Goal: Information Seeking & Learning: Learn about a topic

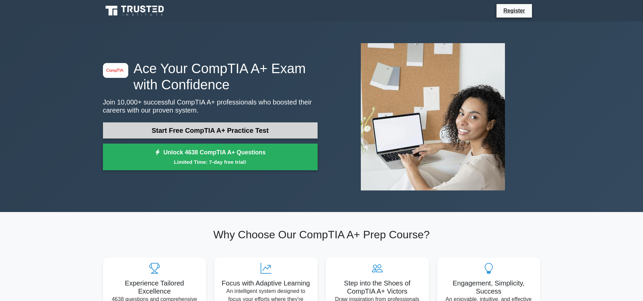
click at [197, 129] on link "Start Free CompTIA A+ Practice Test" at bounding box center [210, 130] width 215 height 16
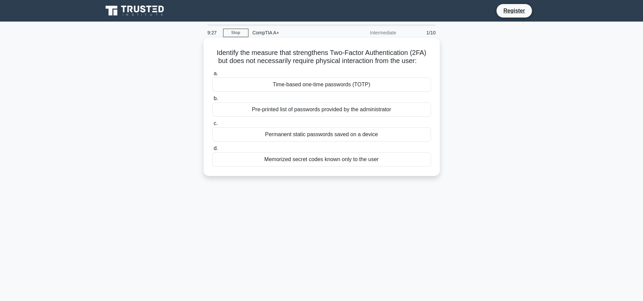
click at [322, 111] on div "Pre-printed list of passwords provided by the administrator" at bounding box center [321, 110] width 219 height 14
click at [212, 101] on input "b. Pre-printed list of passwords provided by the administrator" at bounding box center [212, 98] width 0 height 4
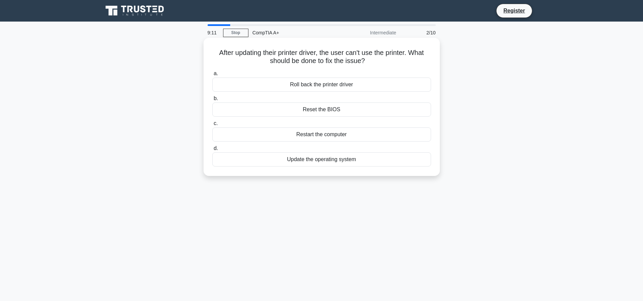
click at [328, 138] on div "Restart the computer" at bounding box center [321, 135] width 219 height 14
click at [212, 126] on input "c. Restart the computer" at bounding box center [212, 123] width 0 height 4
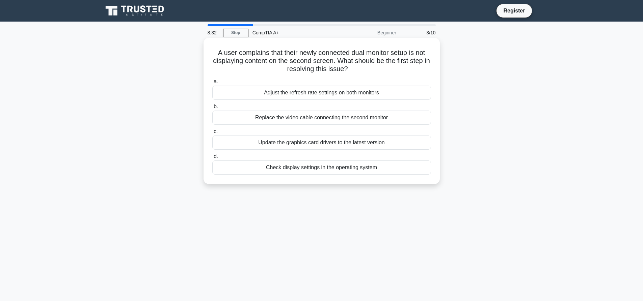
click at [320, 170] on div "Check display settings in the operating system" at bounding box center [321, 168] width 219 height 14
click at [212, 159] on input "d. Check display settings in the operating system" at bounding box center [212, 157] width 0 height 4
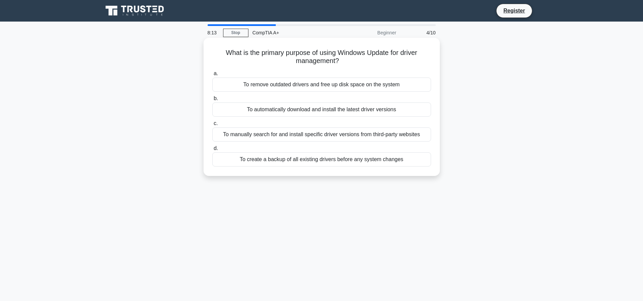
click at [356, 109] on div "To automatically download and install the latest driver versions" at bounding box center [321, 110] width 219 height 14
click at [212, 101] on input "b. To automatically download and install the latest driver versions" at bounding box center [212, 98] width 0 height 4
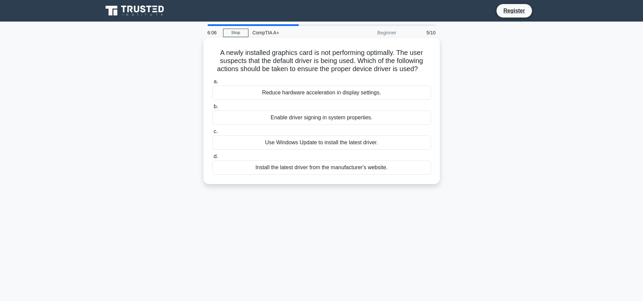
click at [333, 170] on div "Install the latest driver from the manufacturer's website." at bounding box center [321, 168] width 219 height 14
click at [212, 159] on input "d. Install the latest driver from the manufacturer's website." at bounding box center [212, 157] width 0 height 4
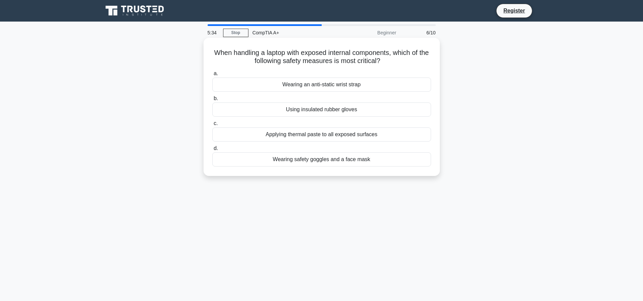
click at [337, 107] on div "Using insulated rubber gloves" at bounding box center [321, 110] width 219 height 14
click at [212, 101] on input "b. Using insulated rubber gloves" at bounding box center [212, 98] width 0 height 4
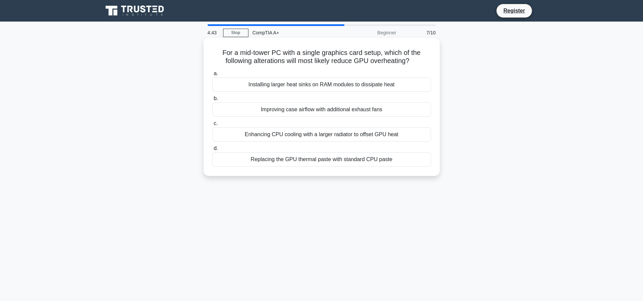
click at [330, 83] on div "Installing larger heat sinks on RAM modules to dissipate heat" at bounding box center [321, 85] width 219 height 14
click at [212, 76] on input "a. Installing larger heat sinks on RAM modules to dissipate heat" at bounding box center [212, 74] width 0 height 4
click at [314, 86] on div "Installing an SSL/TLS certificate on the web server" at bounding box center [321, 85] width 219 height 14
click at [212, 76] on input "a. Installing an SSL/TLS certificate on the web server" at bounding box center [212, 74] width 0 height 4
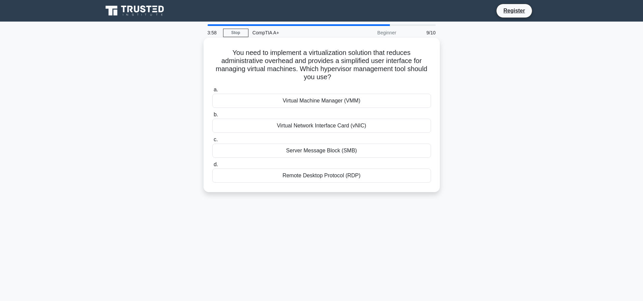
click at [321, 102] on div "Virtual Machine Manager (VMM)" at bounding box center [321, 101] width 219 height 14
click at [212, 92] on input "a. Virtual Machine Manager (VMM)" at bounding box center [212, 90] width 0 height 4
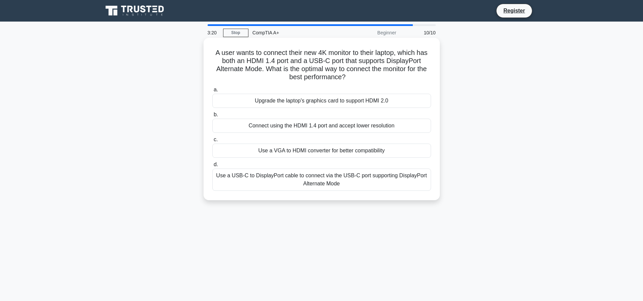
click at [316, 126] on div "Connect using the HDMI 1.4 port and accept lower resolution" at bounding box center [321, 126] width 219 height 14
click at [212, 117] on input "b. Connect using the HDMI 1.4 port and accept lower resolution" at bounding box center [212, 115] width 0 height 4
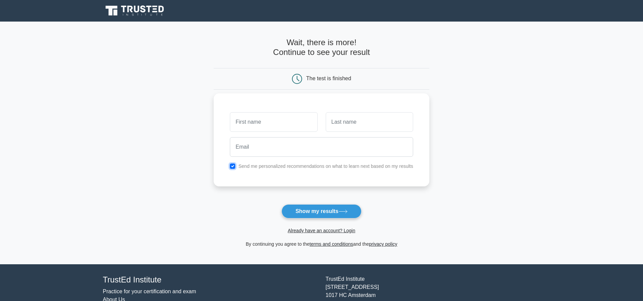
click at [233, 166] on input "checkbox" at bounding box center [232, 166] width 5 height 5
checkbox input "false"
click at [247, 129] on input "text" at bounding box center [273, 122] width 87 height 20
type input "rahul"
click at [346, 119] on input "text" at bounding box center [369, 122] width 87 height 20
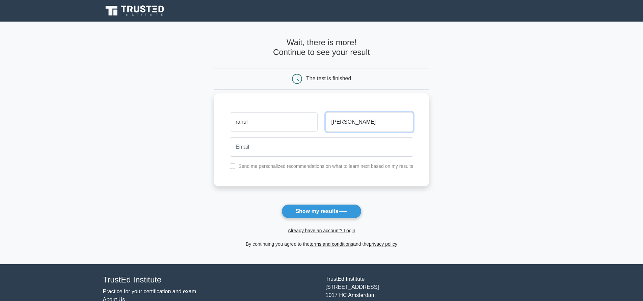
type input "Kankipati"
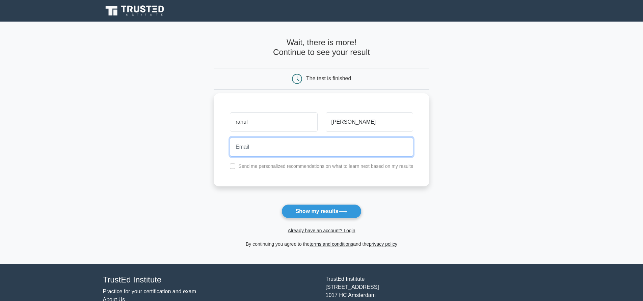
click at [259, 150] on input "email" at bounding box center [321, 147] width 183 height 20
type input "swanjurahul@gmail.com"
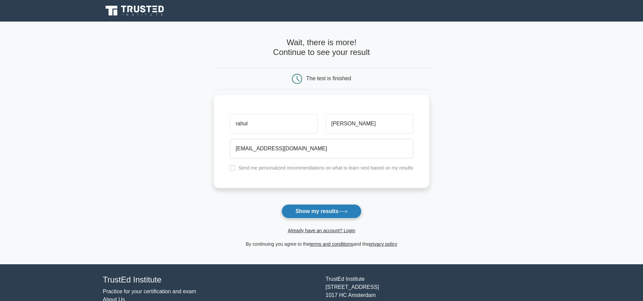
click at [324, 214] on button "Show my results" at bounding box center [321, 211] width 80 height 14
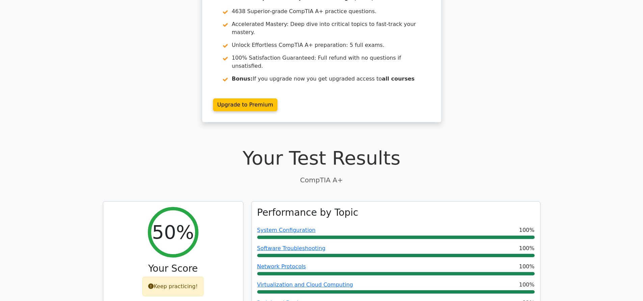
scroll to position [34, 0]
